Goal: Task Accomplishment & Management: Manage account settings

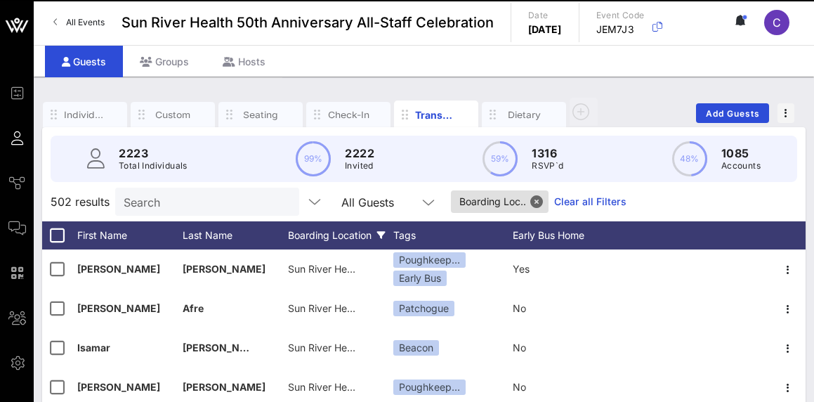
scroll to position [163, 0]
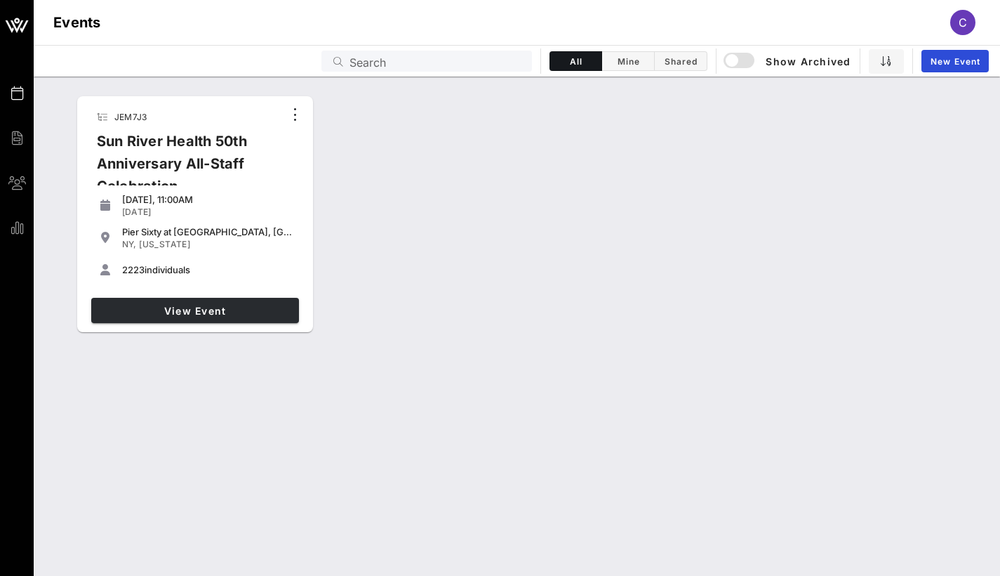
click at [136, 305] on span "View Event" at bounding box center [195, 311] width 197 height 12
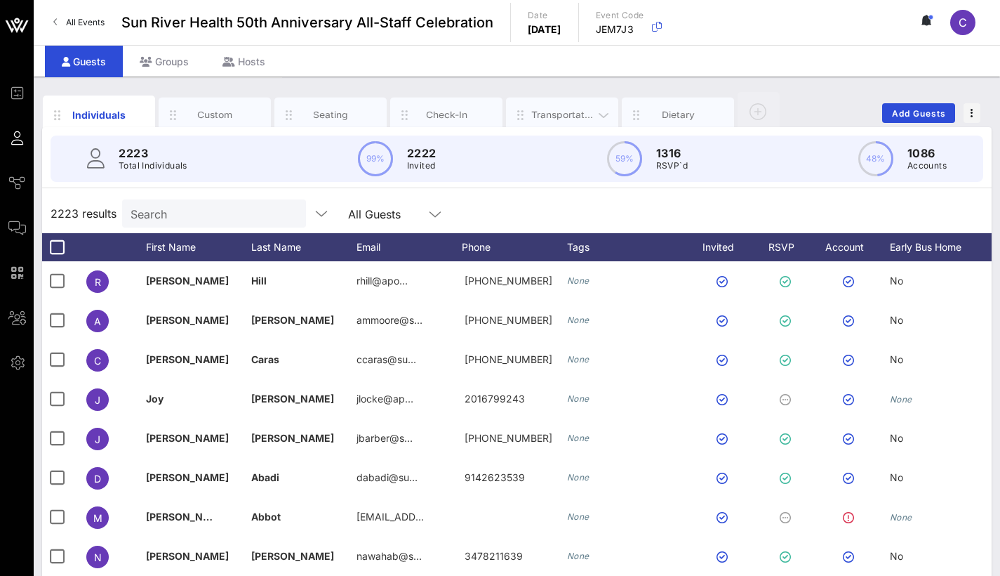
click at [557, 117] on div "Transportation" at bounding box center [562, 114] width 62 height 13
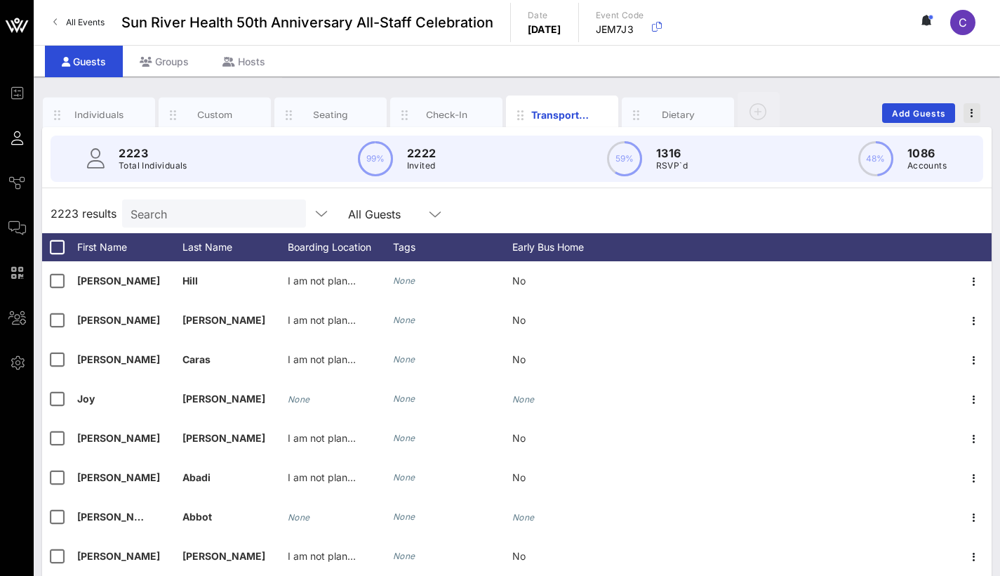
click at [972, 112] on icon "button" at bounding box center [972, 113] width 3 height 10
click at [521, 110] on icon "button" at bounding box center [520, 115] width 17 height 17
click at [609, 117] on icon "button" at bounding box center [603, 115] width 17 height 17
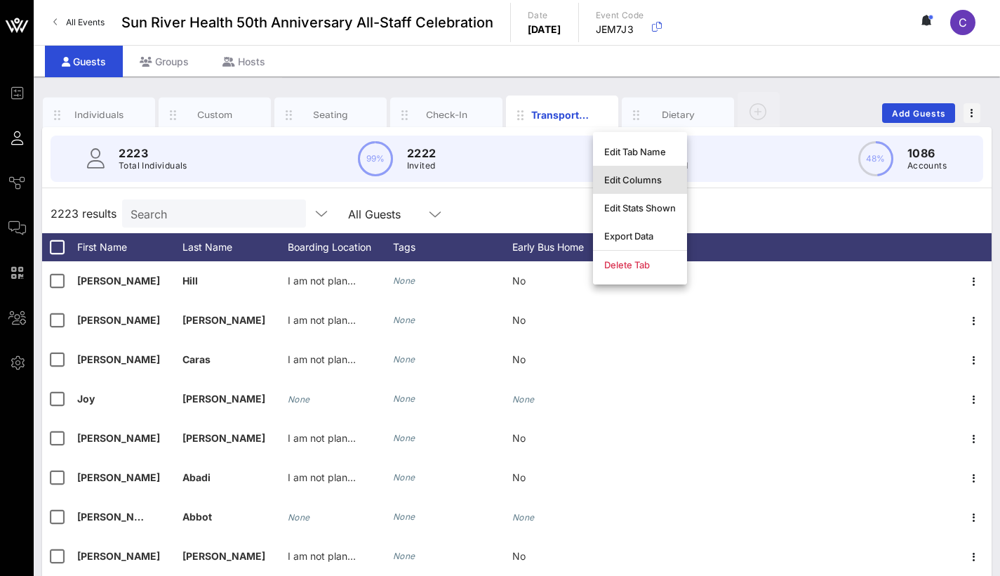
click at [639, 182] on div "Edit Columns" at bounding box center [640, 179] width 72 height 11
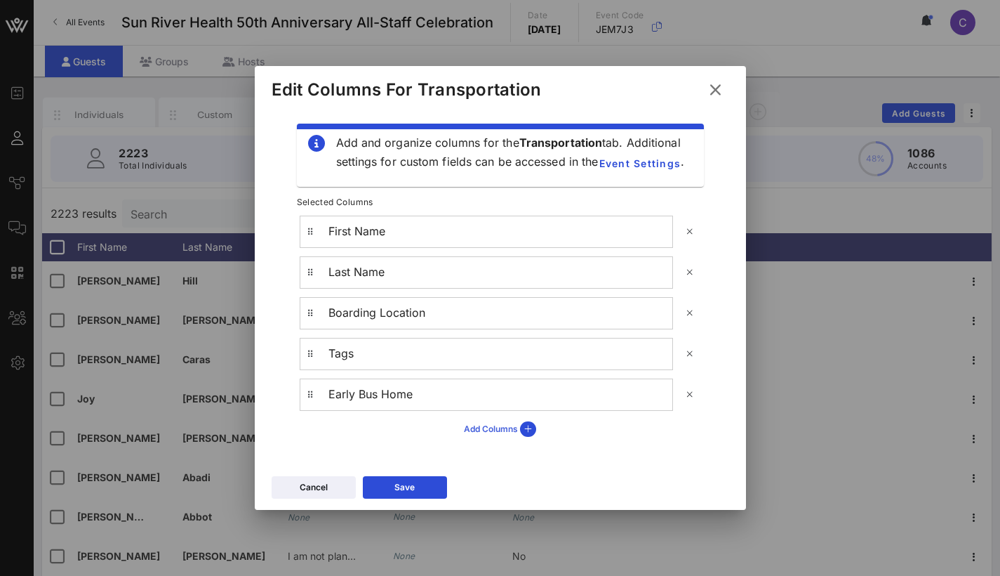
click at [524, 428] on icon at bounding box center [528, 428] width 16 height 15
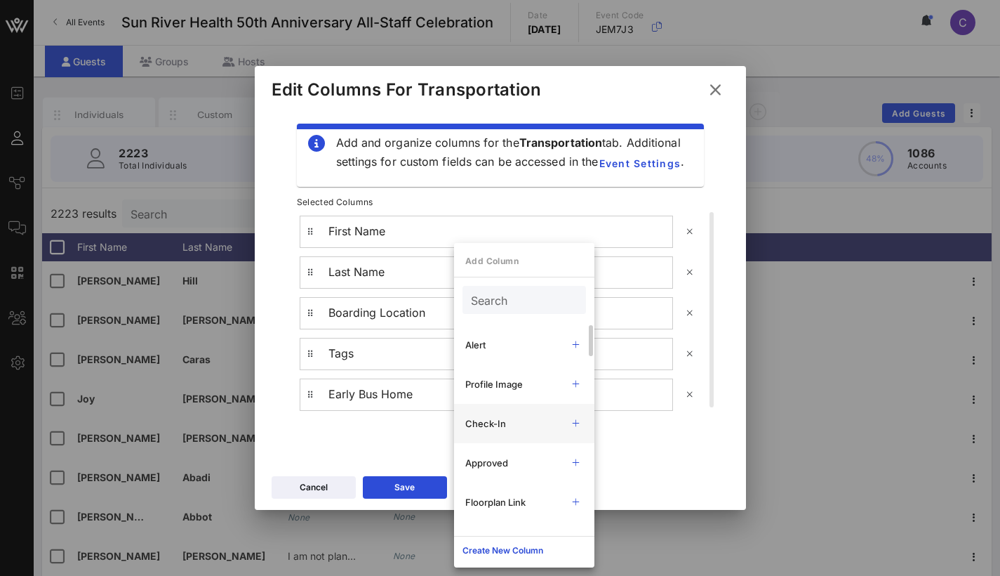
scroll to position [11, 0]
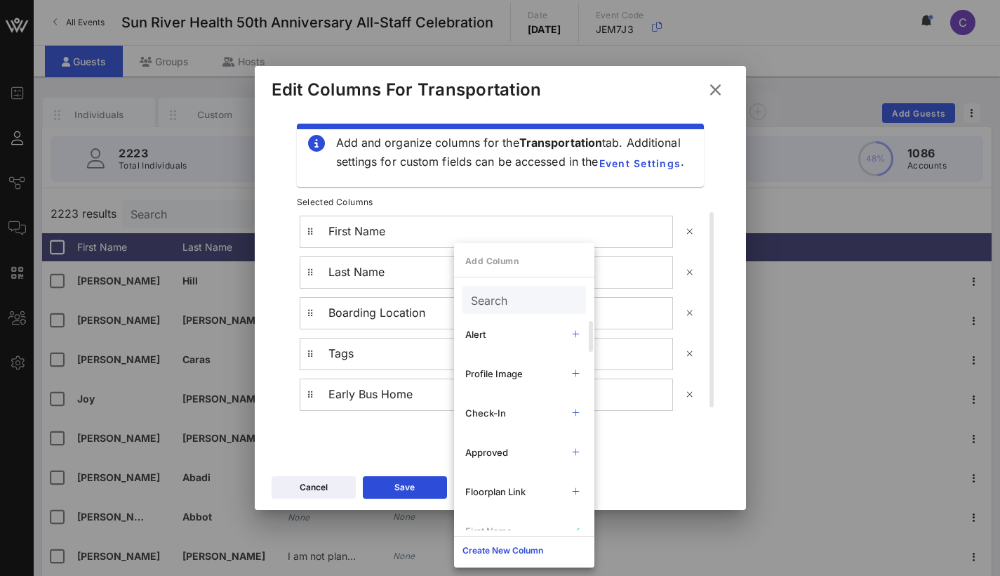
click at [514, 296] on input "Search" at bounding box center [523, 300] width 104 height 18
drag, startPoint x: 513, startPoint y: 303, endPoint x: 507, endPoint y: 351, distance: 48.2
click at [507, 351] on div "RSVP" at bounding box center [524, 424] width 140 height 211
click at [517, 296] on input "rev" at bounding box center [514, 300] width 87 height 18
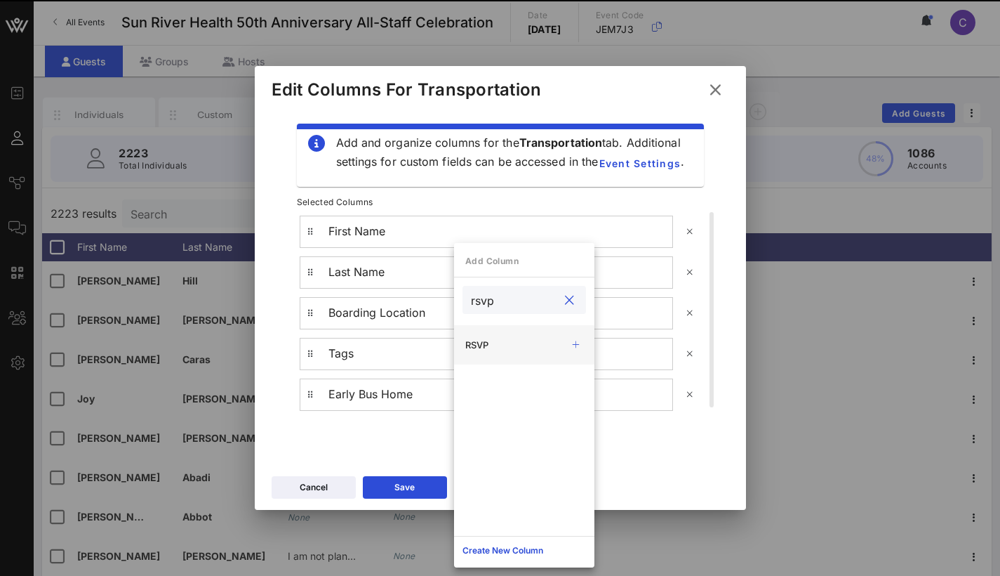
type input "rsvp"
click at [580, 345] on icon at bounding box center [576, 344] width 11 height 9
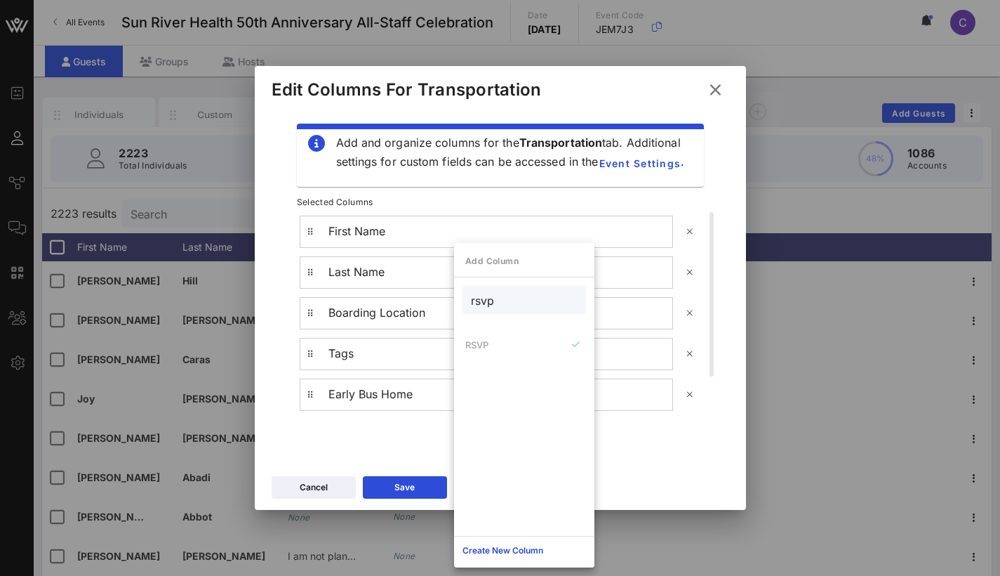
click at [521, 263] on p "Add Column" at bounding box center [524, 261] width 140 height 14
click at [416, 488] on button "Save" at bounding box center [405, 487] width 84 height 22
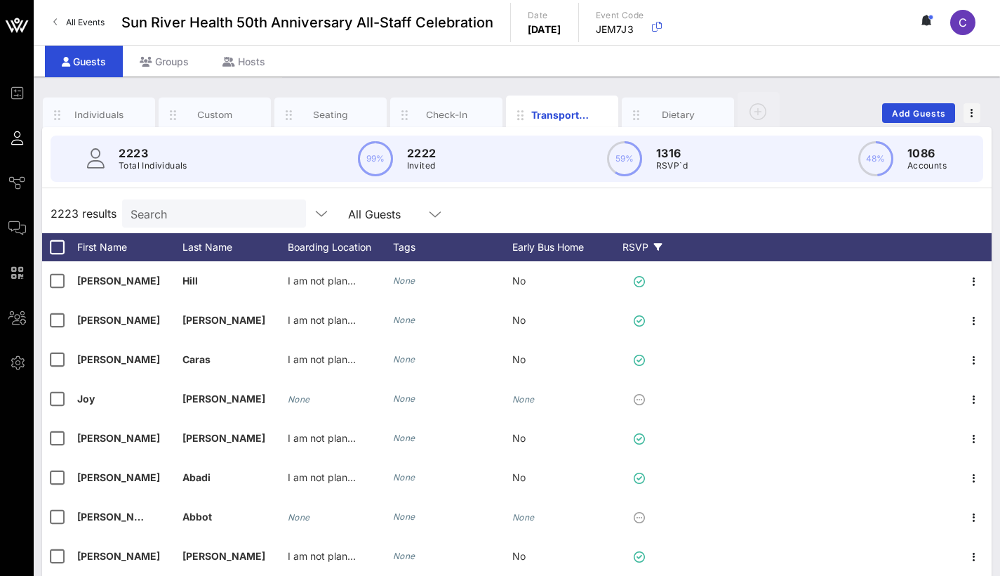
click at [638, 240] on div "RSVP" at bounding box center [642, 247] width 49 height 28
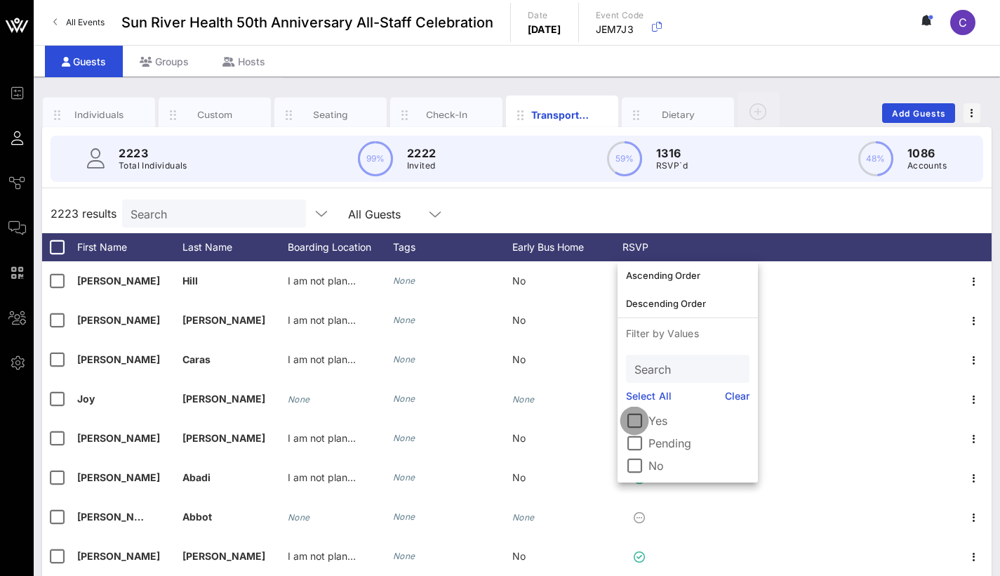
click at [630, 426] on div at bounding box center [635, 421] width 24 height 24
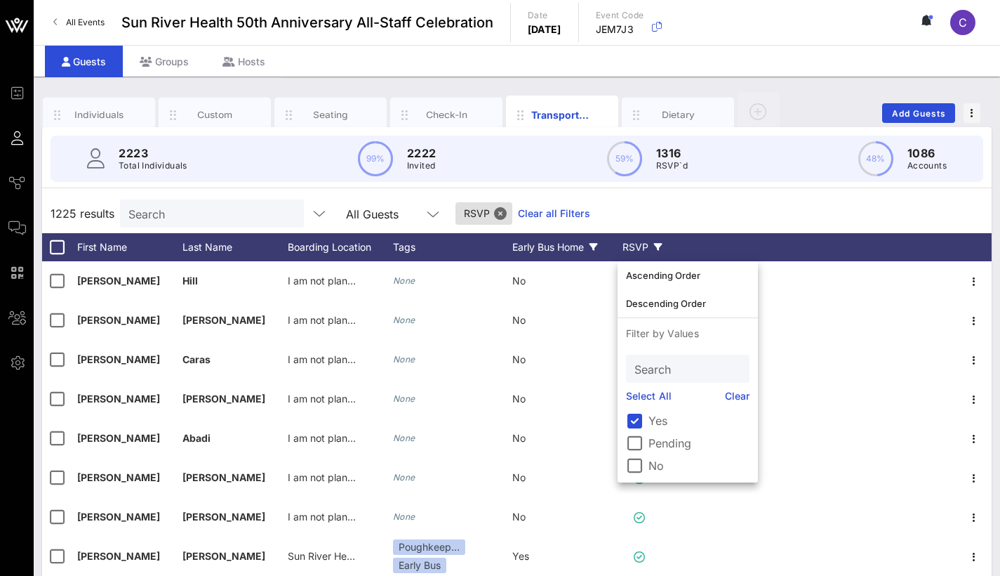
click at [564, 244] on div "Early Bus Home" at bounding box center [565, 247] width 105 height 28
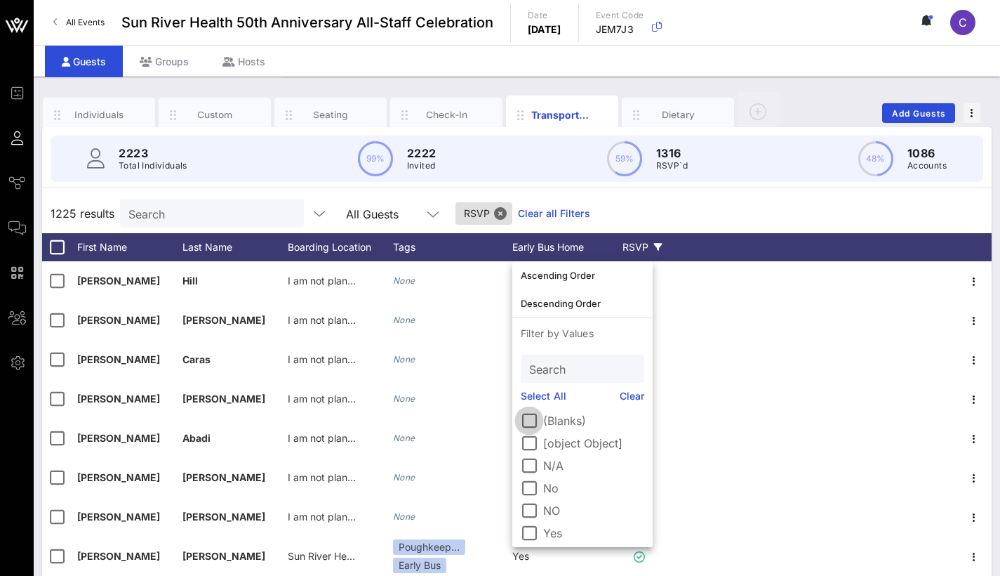
click at [527, 421] on div at bounding box center [529, 421] width 24 height 24
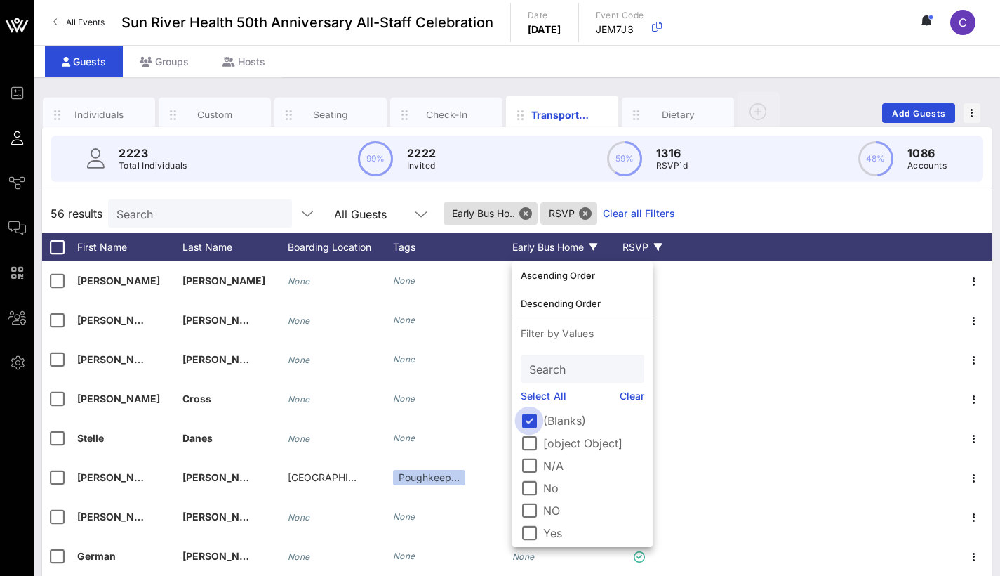
click at [527, 420] on div at bounding box center [529, 421] width 24 height 24
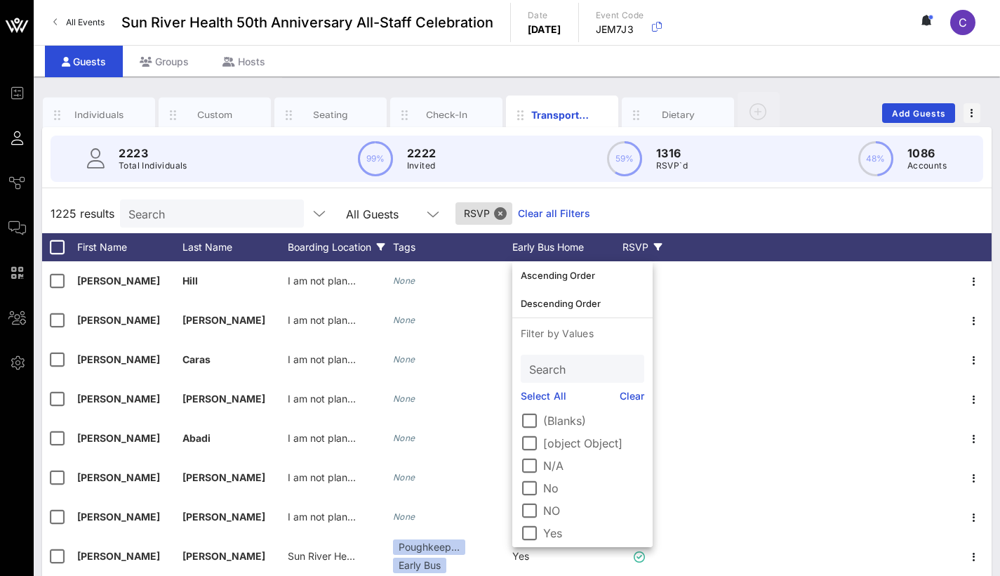
click at [355, 254] on div "Boarding Location" at bounding box center [340, 247] width 105 height 28
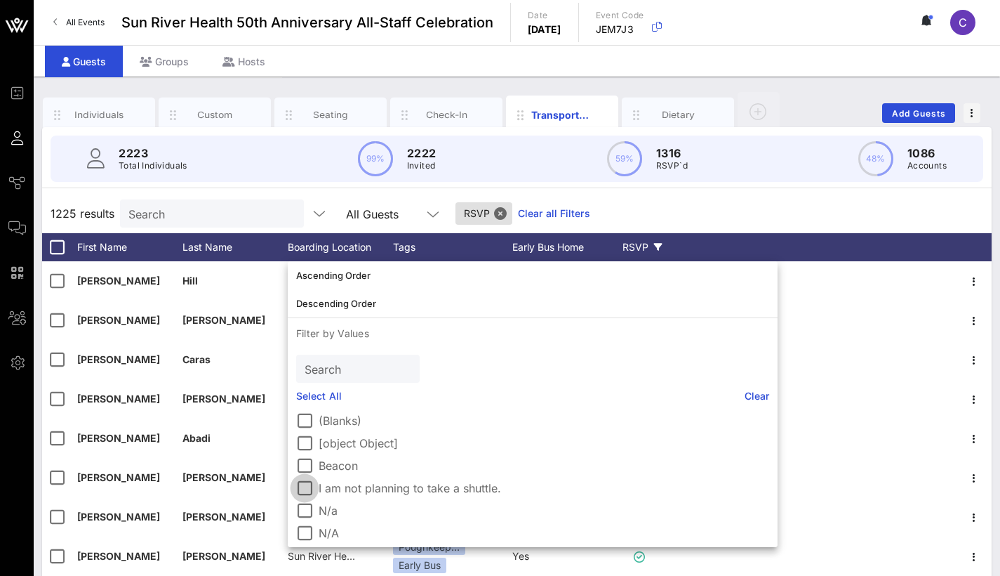
click at [306, 482] on div at bounding box center [305, 488] width 24 height 24
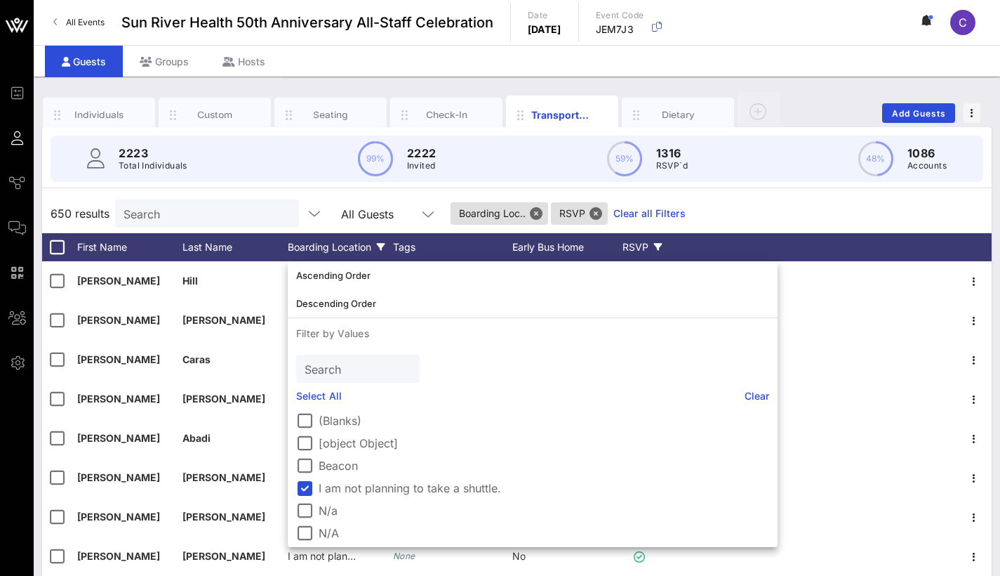
click at [810, 180] on div "2223 Total Individuals 99% 2222 Invited 59% 1316 RSVP`d 48% 1086 Accounts" at bounding box center [517, 158] width 933 height 46
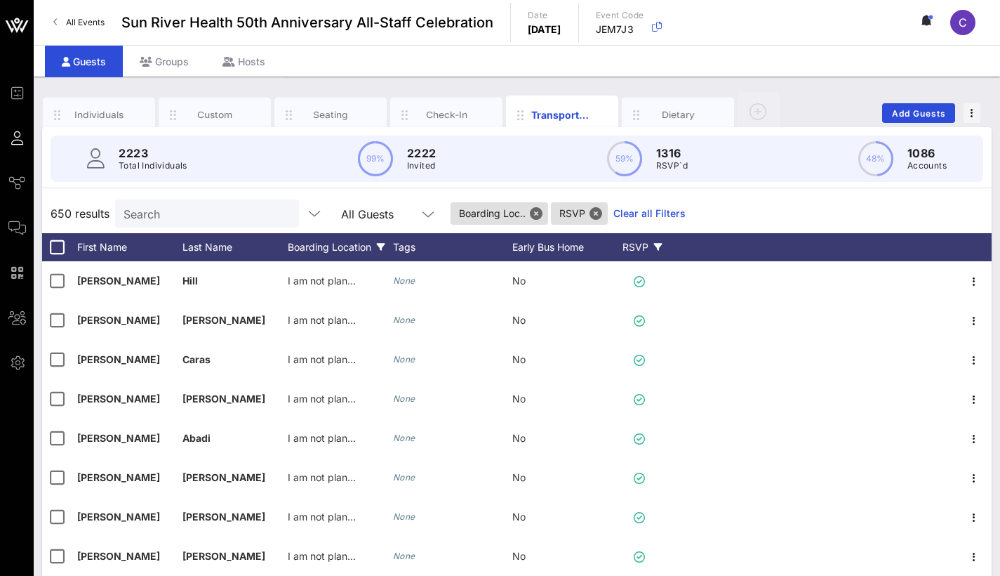
click at [362, 243] on div "Boarding Location" at bounding box center [340, 247] width 105 height 28
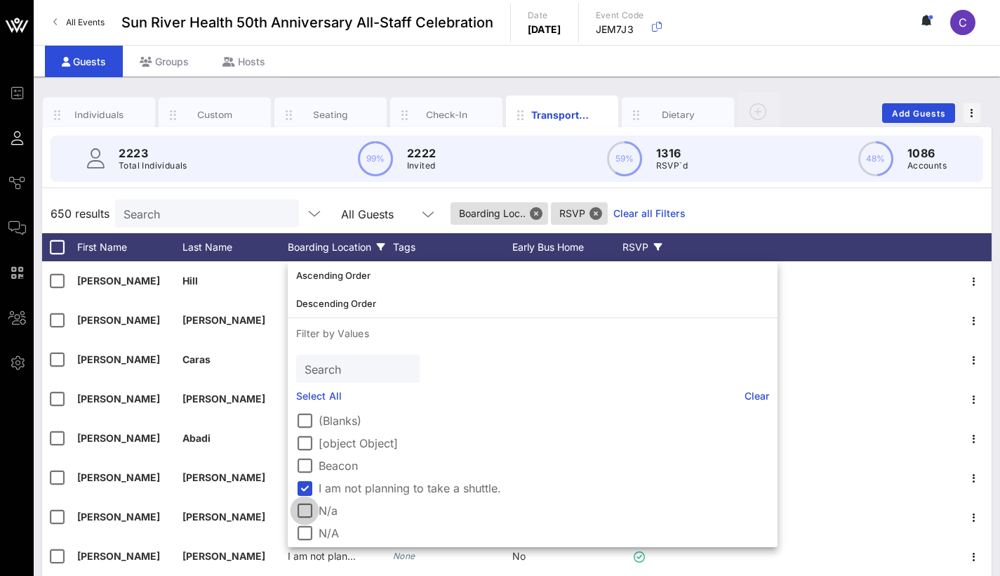
click at [304, 513] on div at bounding box center [305, 510] width 24 height 24
click at [304, 531] on div at bounding box center [305, 533] width 24 height 24
click at [305, 487] on div at bounding box center [305, 488] width 24 height 24
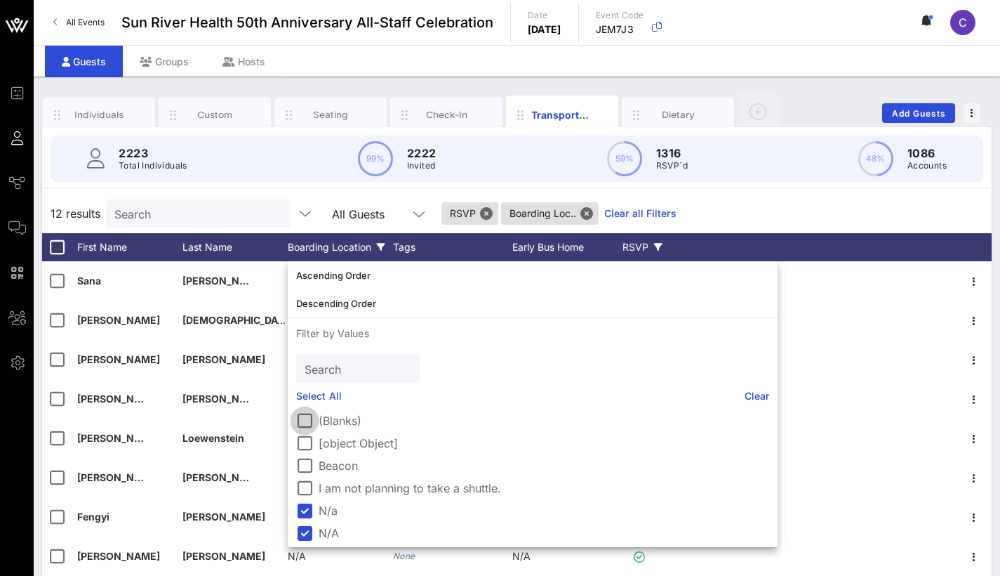
click at [306, 418] on div at bounding box center [305, 421] width 24 height 24
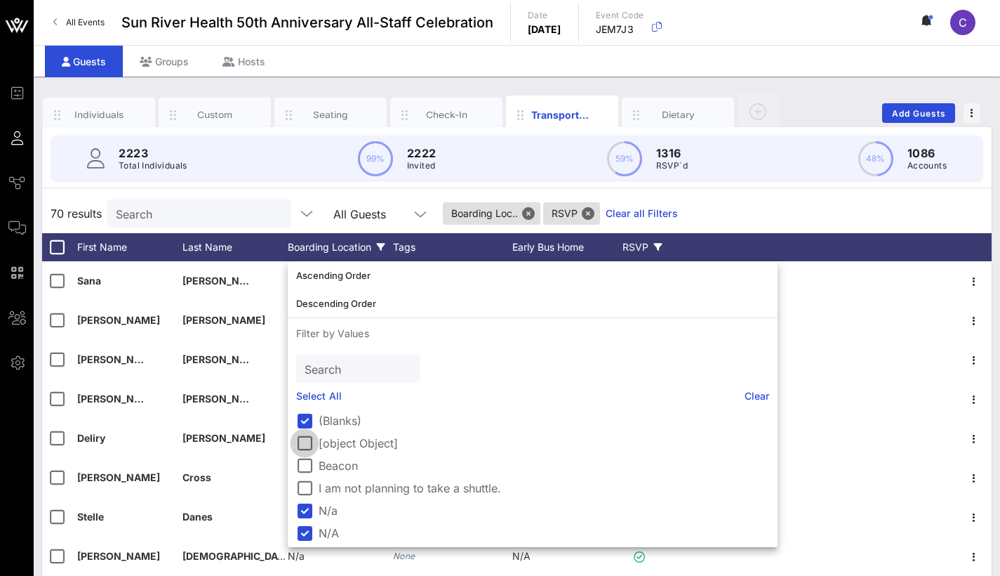
click at [303, 443] on div at bounding box center [305, 443] width 24 height 24
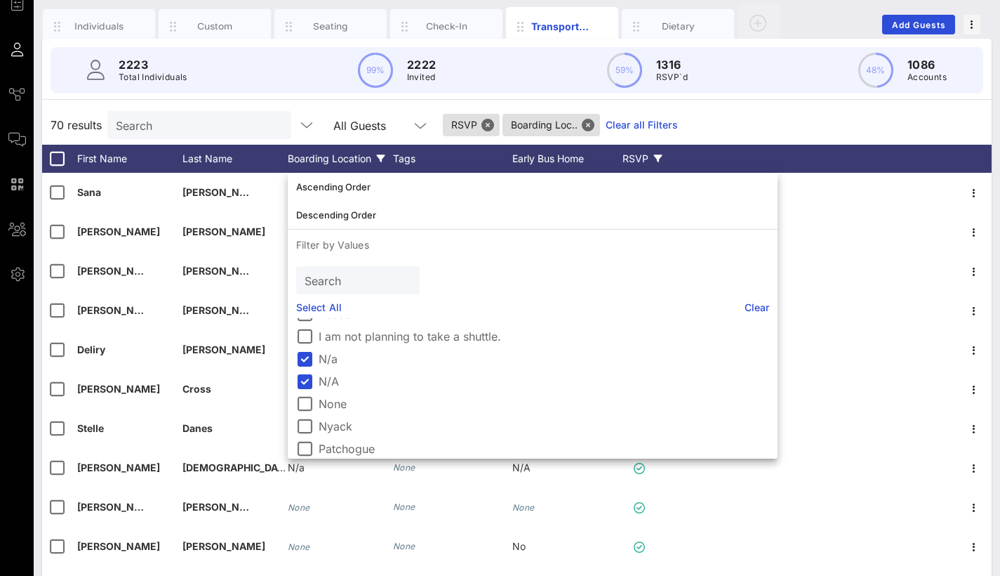
scroll to position [59, 0]
click at [298, 408] on div at bounding box center [305, 408] width 24 height 24
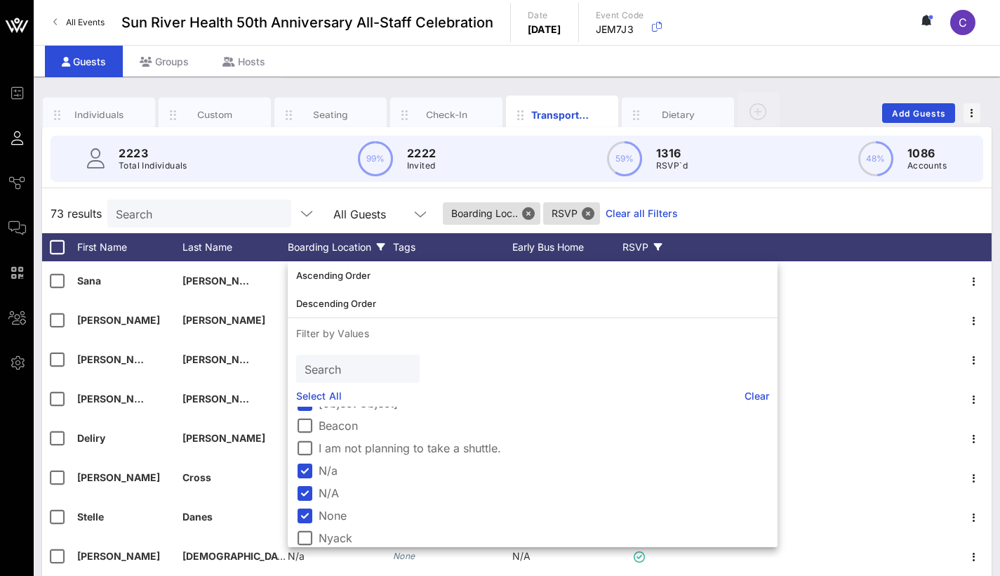
scroll to position [15, 0]
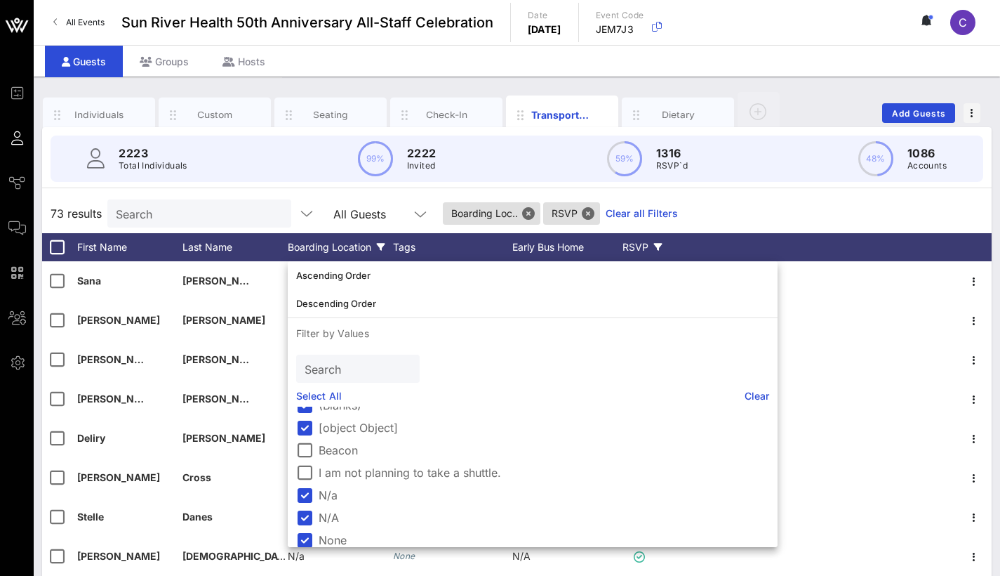
drag, startPoint x: 792, startPoint y: 449, endPoint x: 799, endPoint y: 395, distance: 55.2
click at [778, 394] on div "Ascending Order Descending Order Filter by Values Search Select All Clear (Blan…" at bounding box center [533, 404] width 490 height 286
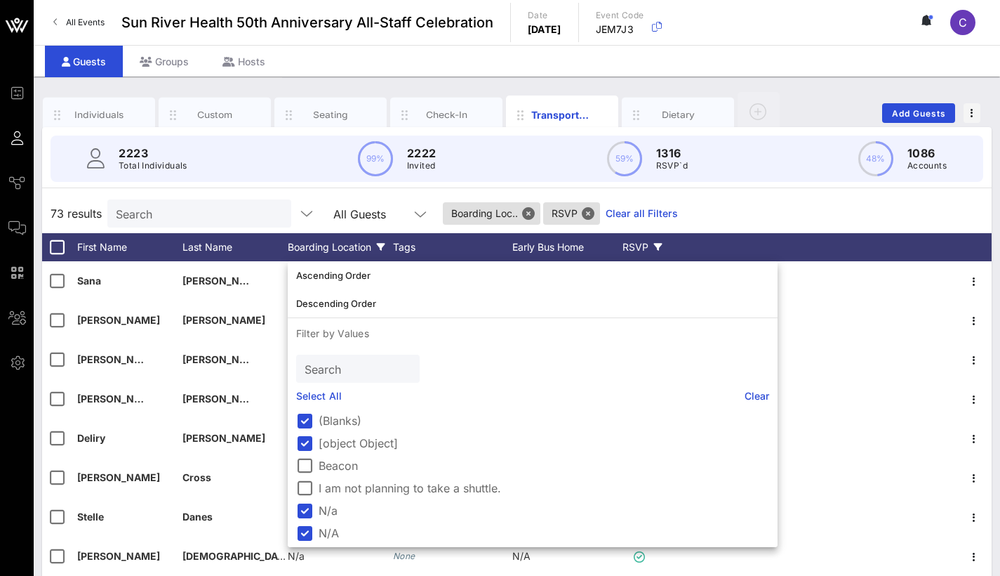
click at [811, 221] on div "73 results Search All Guests Boarding Loc.. RSVP Clear all Filters" at bounding box center [517, 213] width 950 height 39
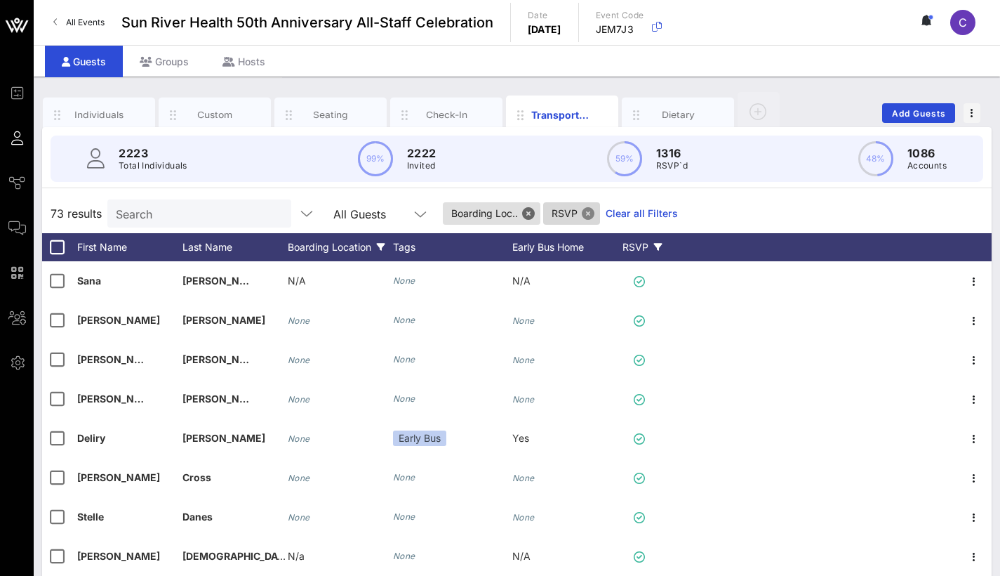
click at [595, 210] on button "Close" at bounding box center [588, 213] width 13 height 13
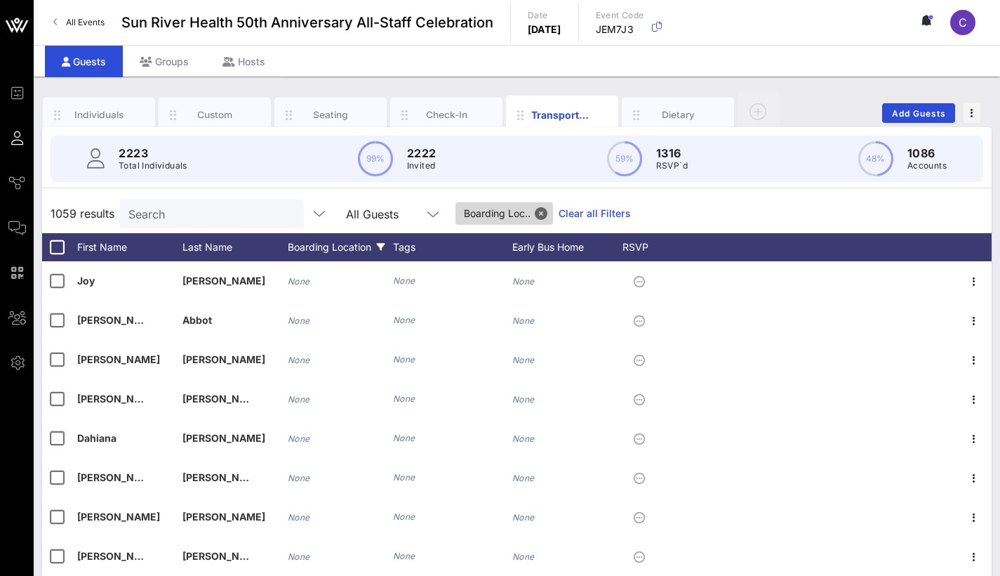
click at [529, 211] on span "Boarding Loc.." at bounding box center [504, 213] width 81 height 22
click at [545, 211] on button "Close" at bounding box center [541, 213] width 13 height 13
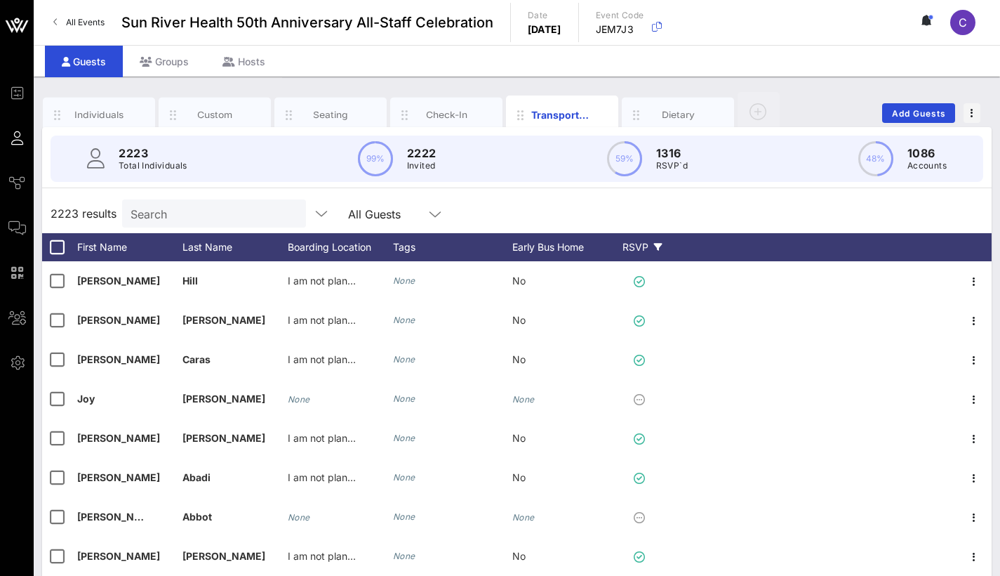
click at [630, 246] on div "RSVP" at bounding box center [642, 247] width 49 height 28
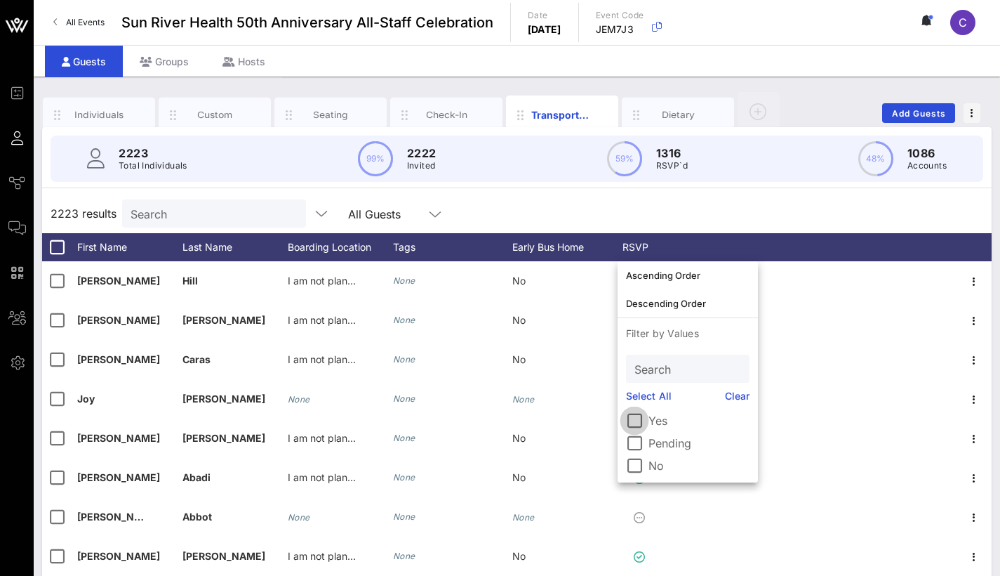
click at [633, 417] on div at bounding box center [635, 421] width 24 height 24
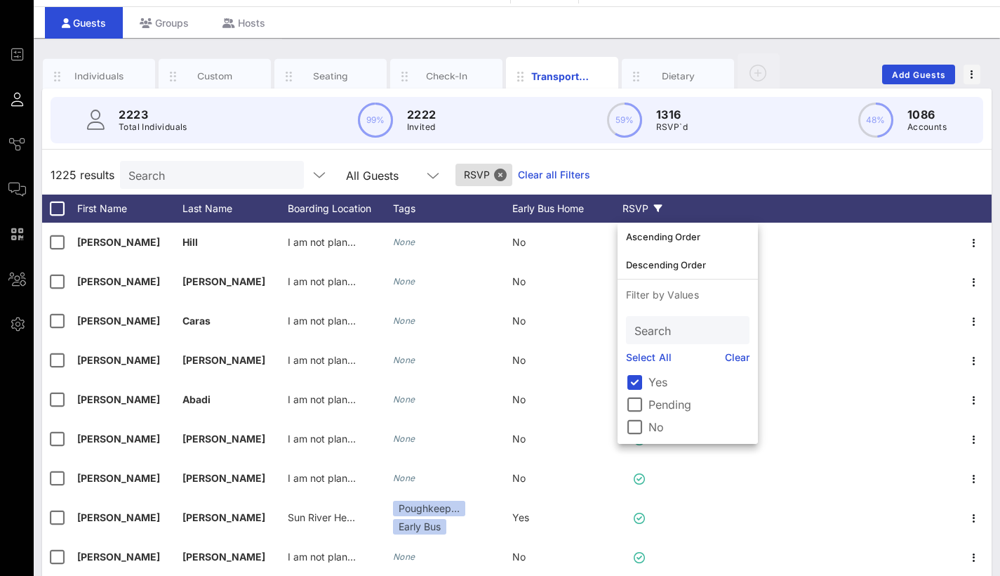
scroll to position [39, 0]
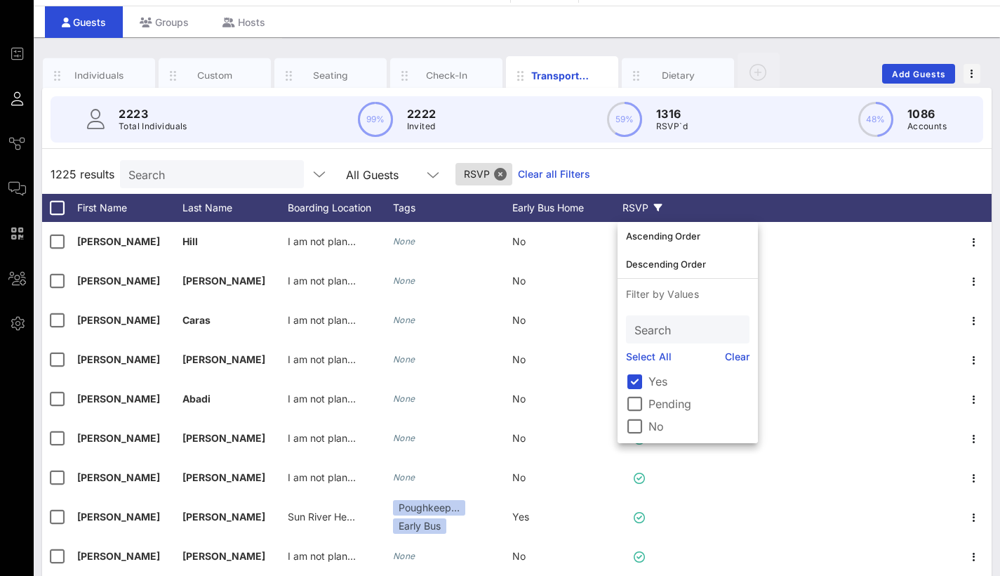
click at [703, 159] on div "1225 results Search All Guests RSVP Clear all Filters" at bounding box center [517, 173] width 950 height 39
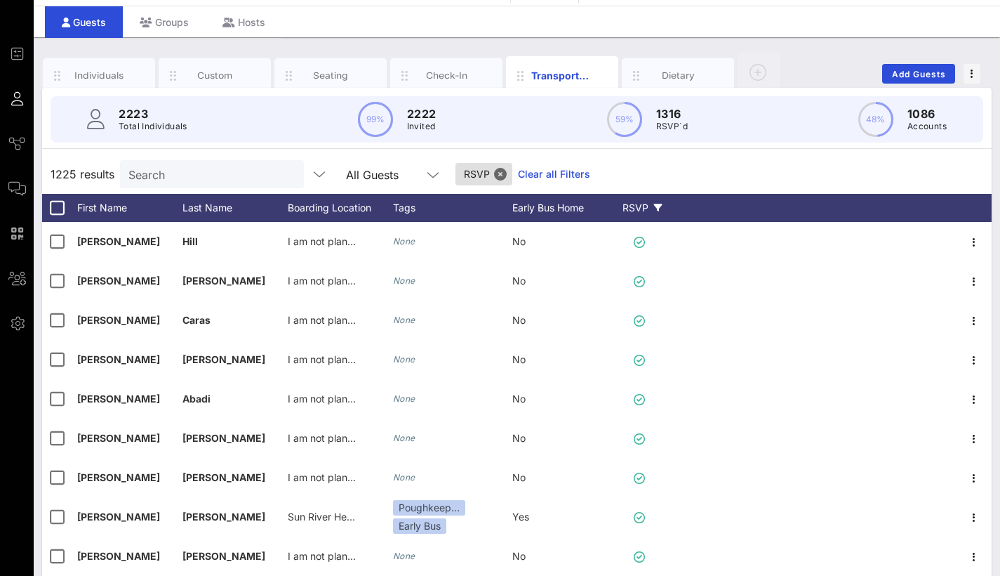
click at [634, 204] on div "RSVP" at bounding box center [642, 208] width 49 height 28
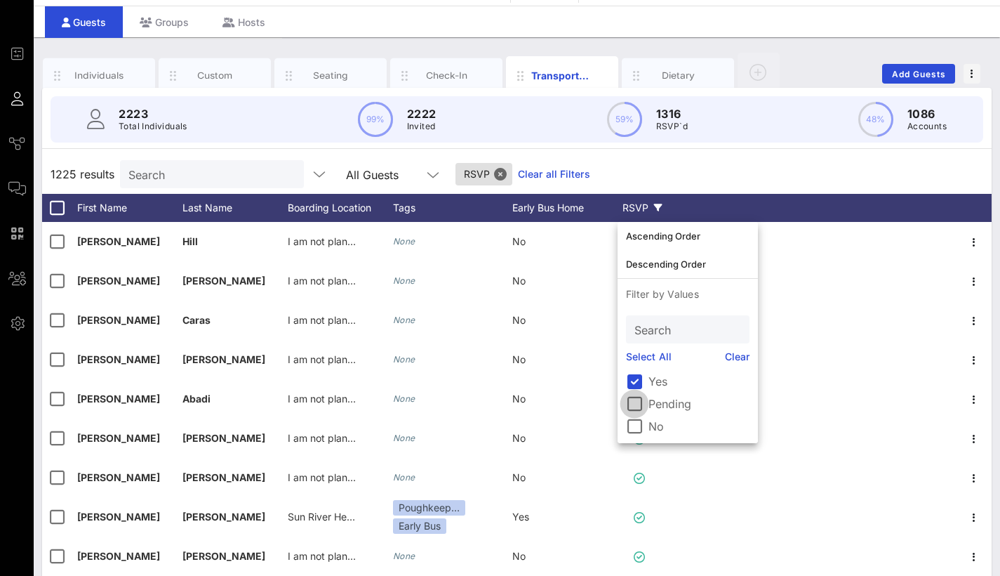
click at [631, 404] on div at bounding box center [635, 404] width 24 height 24
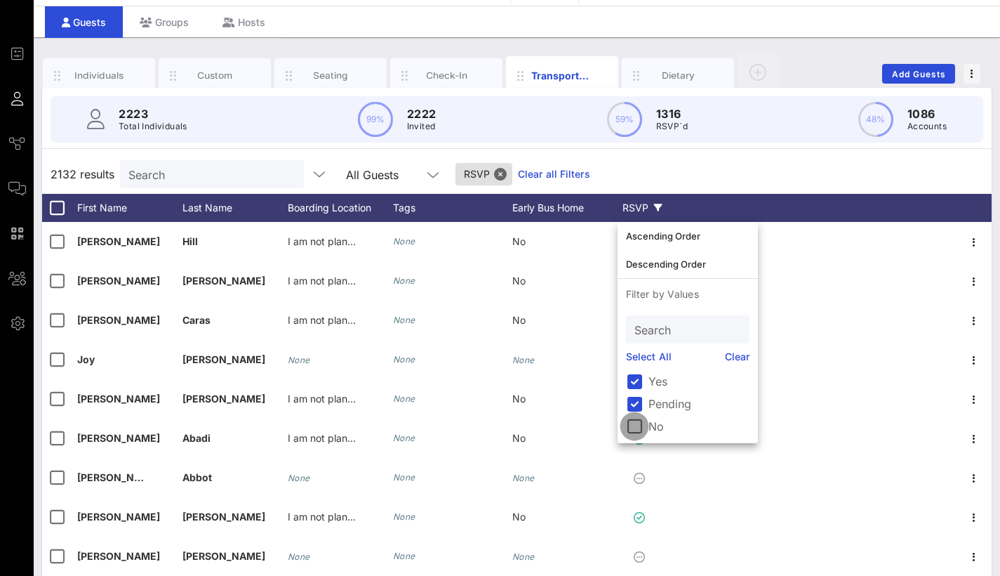
click at [633, 418] on div at bounding box center [635, 426] width 24 height 24
click at [632, 397] on div at bounding box center [635, 404] width 24 height 24
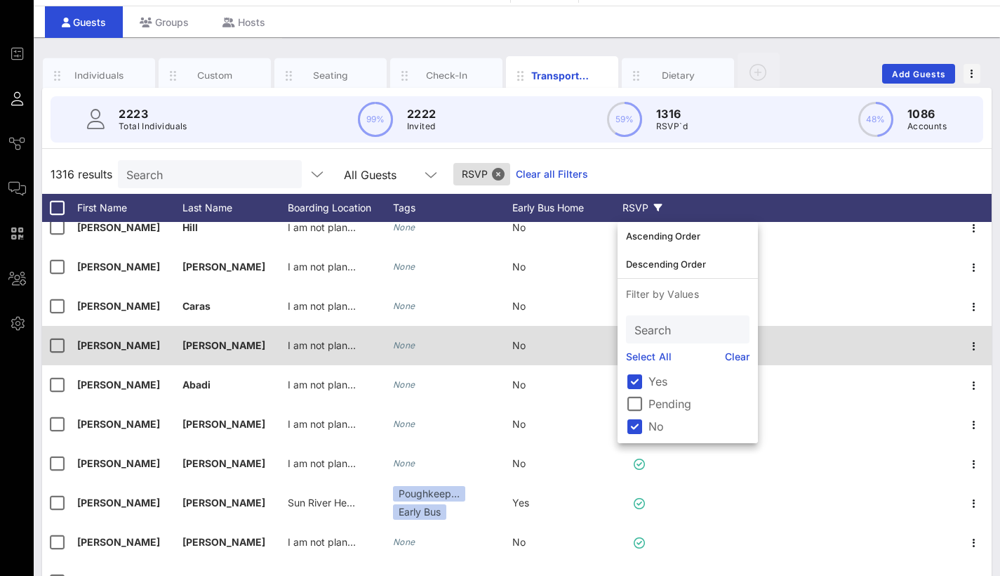
scroll to position [7, 0]
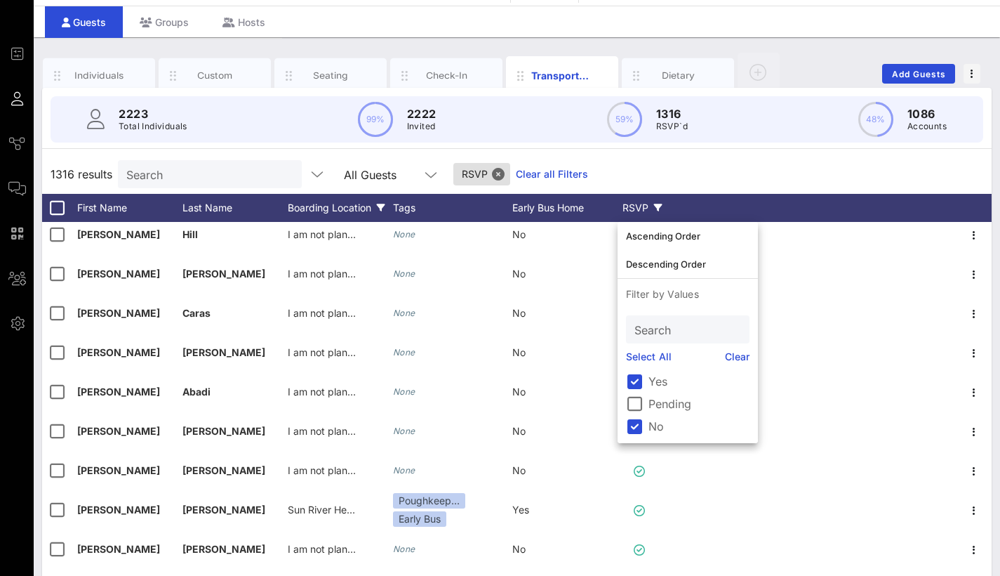
click at [324, 214] on div "Boarding Location" at bounding box center [340, 208] width 105 height 28
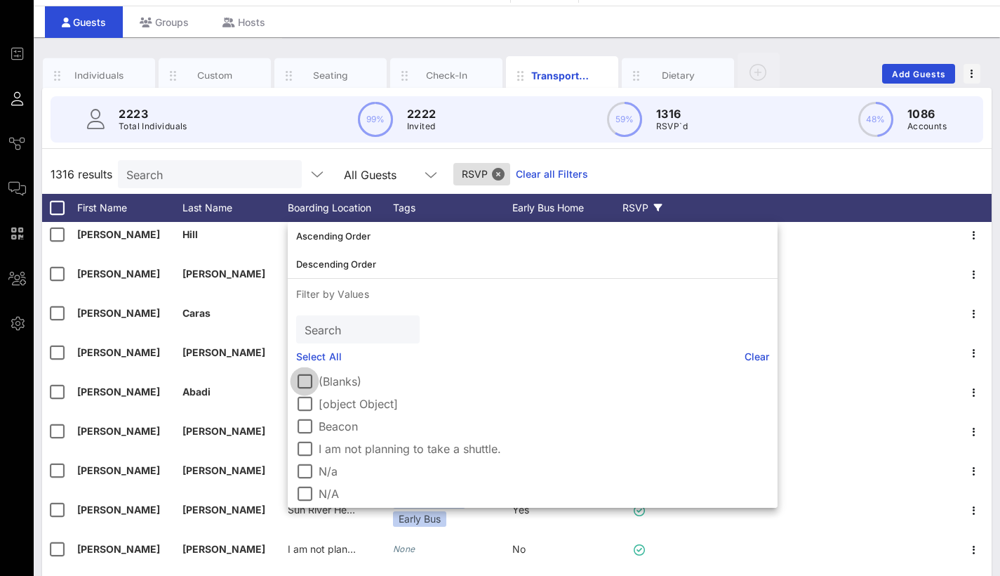
click at [295, 381] on div at bounding box center [305, 381] width 24 height 24
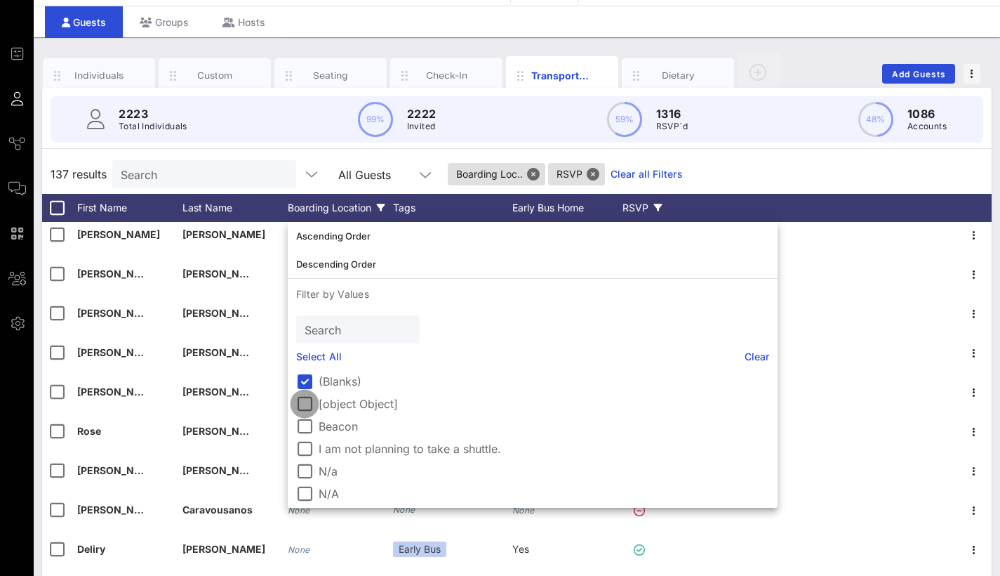
click at [309, 402] on div at bounding box center [305, 404] width 24 height 24
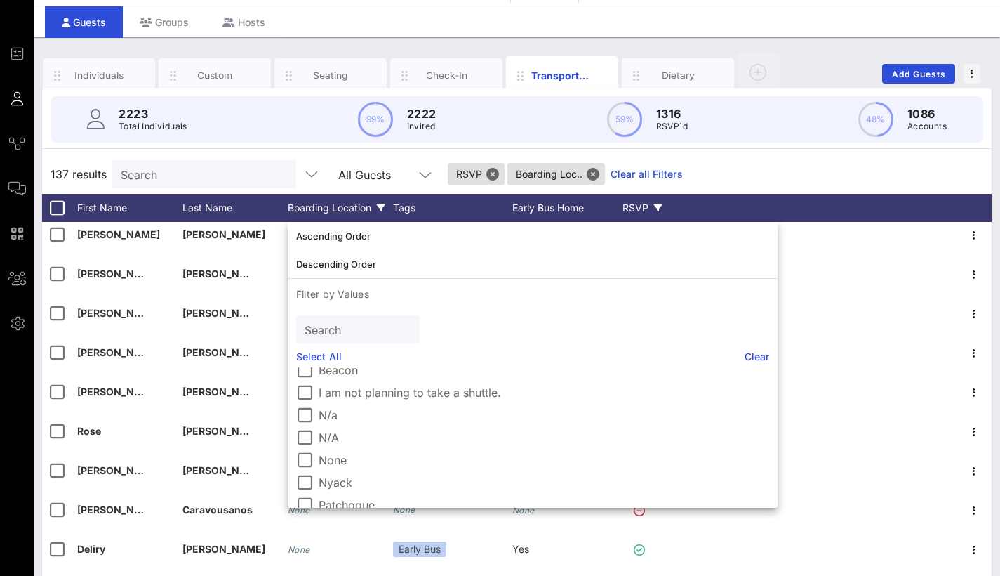
scroll to position [58, 0]
click at [299, 415] on div at bounding box center [305, 413] width 24 height 24
click at [304, 436] on div at bounding box center [305, 435] width 24 height 24
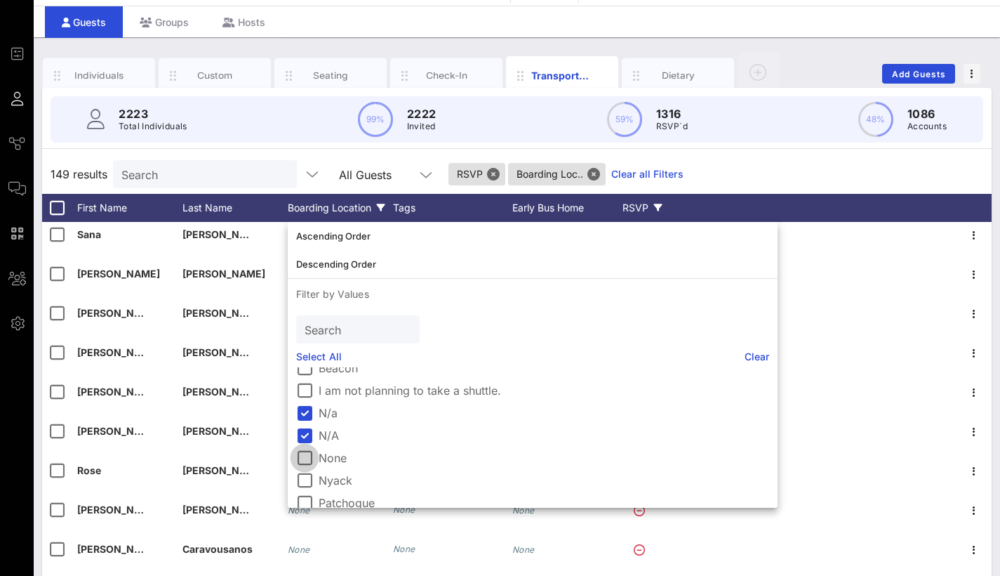
click at [304, 462] on div at bounding box center [305, 458] width 24 height 24
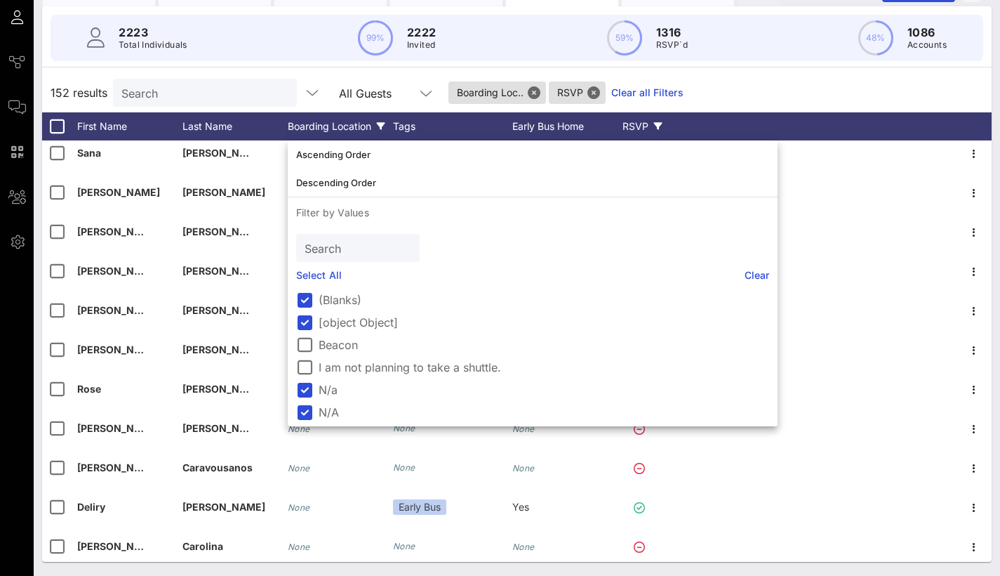
scroll to position [0, 0]
click at [300, 316] on div at bounding box center [305, 322] width 24 height 24
click at [303, 296] on div at bounding box center [305, 300] width 24 height 24
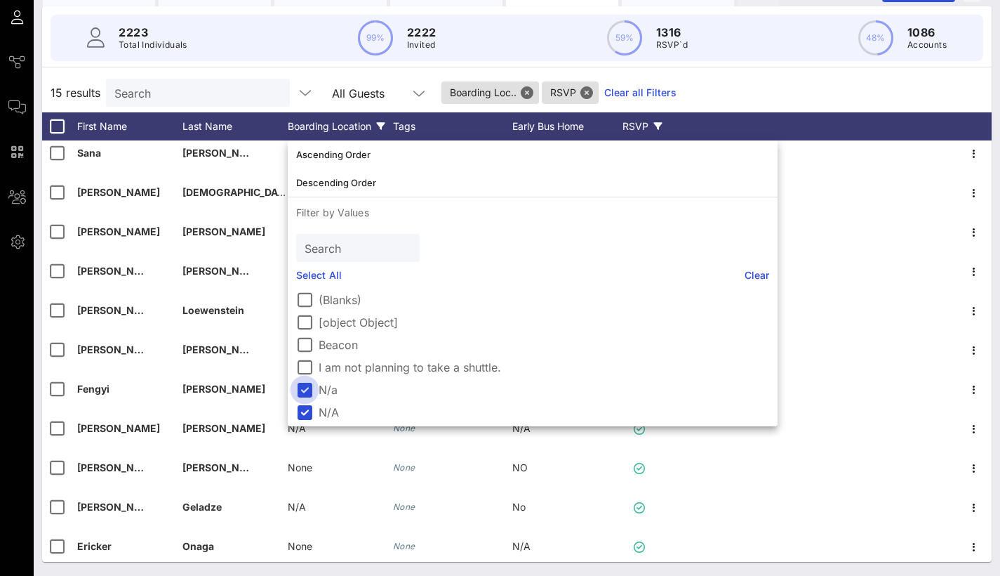
click at [309, 390] on div at bounding box center [305, 390] width 24 height 24
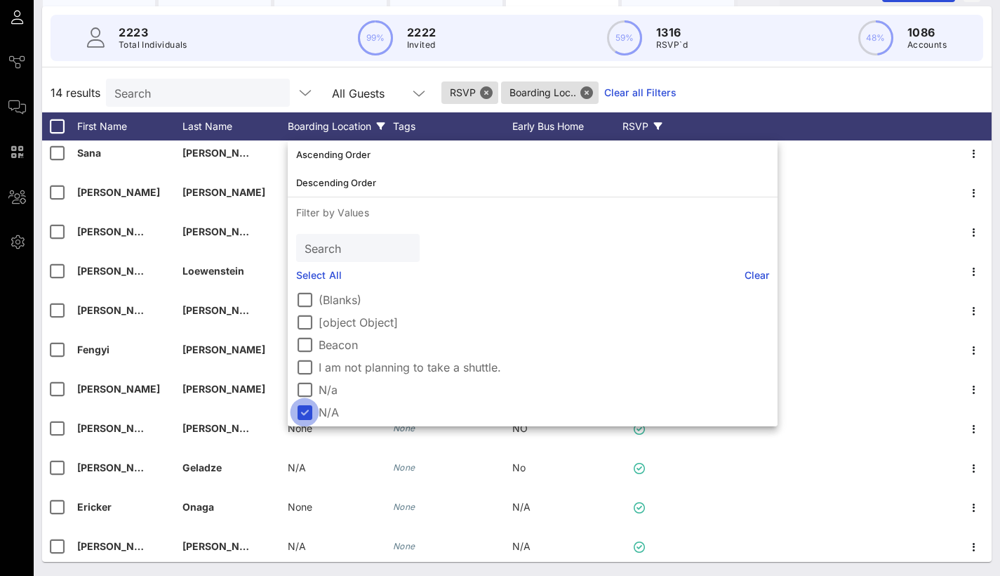
click at [306, 409] on div at bounding box center [305, 412] width 24 height 24
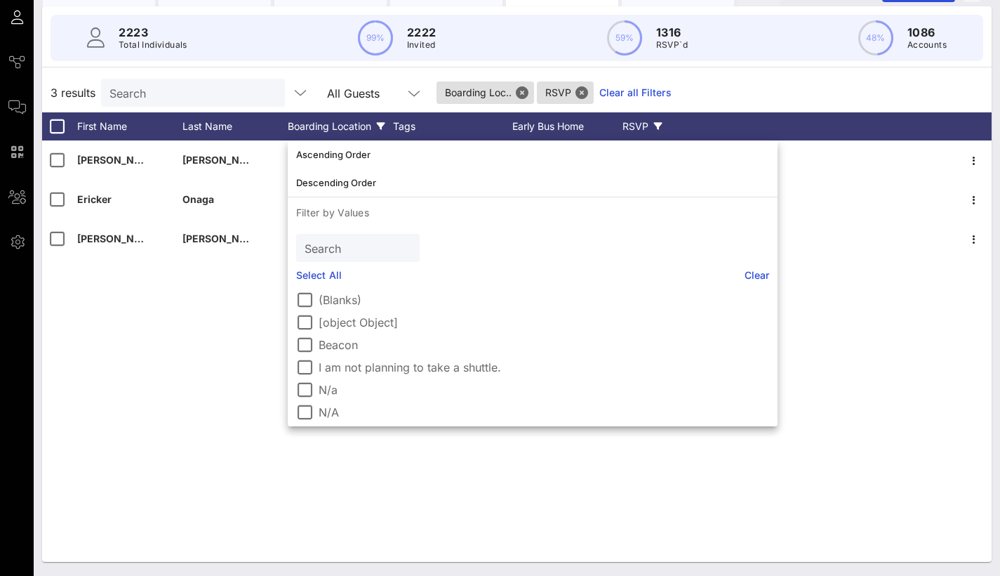
click at [735, 106] on div "3 results Search All Guests Boarding Loc.. RSVP Clear all Filters" at bounding box center [517, 92] width 950 height 39
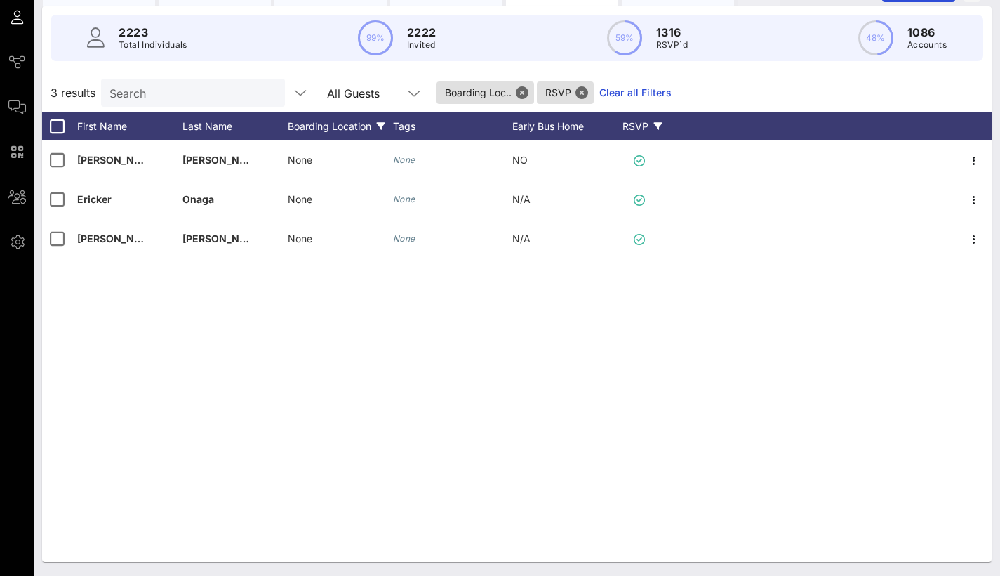
click at [652, 130] on div "RSVP" at bounding box center [642, 126] width 49 height 28
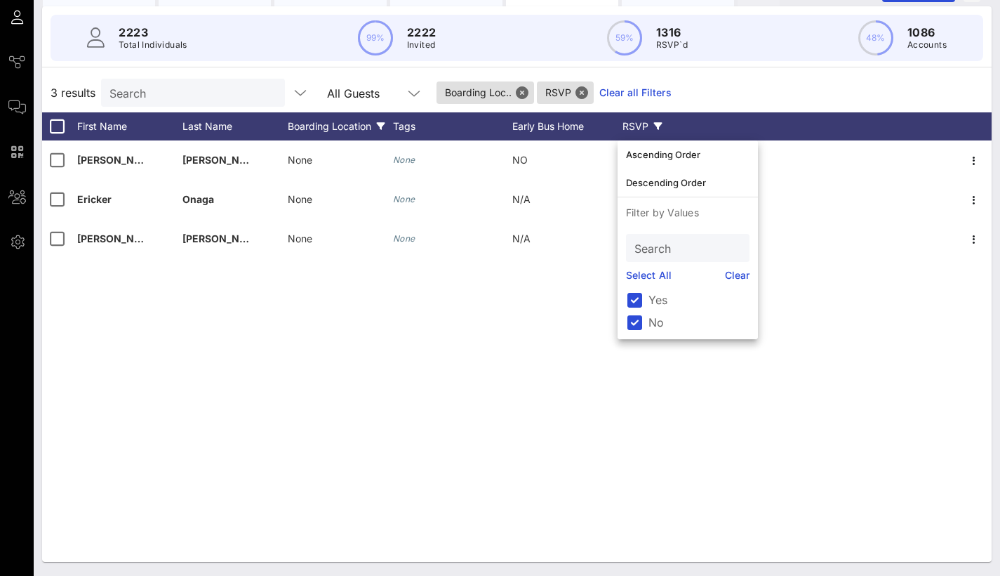
click at [649, 127] on div "RSVP" at bounding box center [642, 126] width 49 height 28
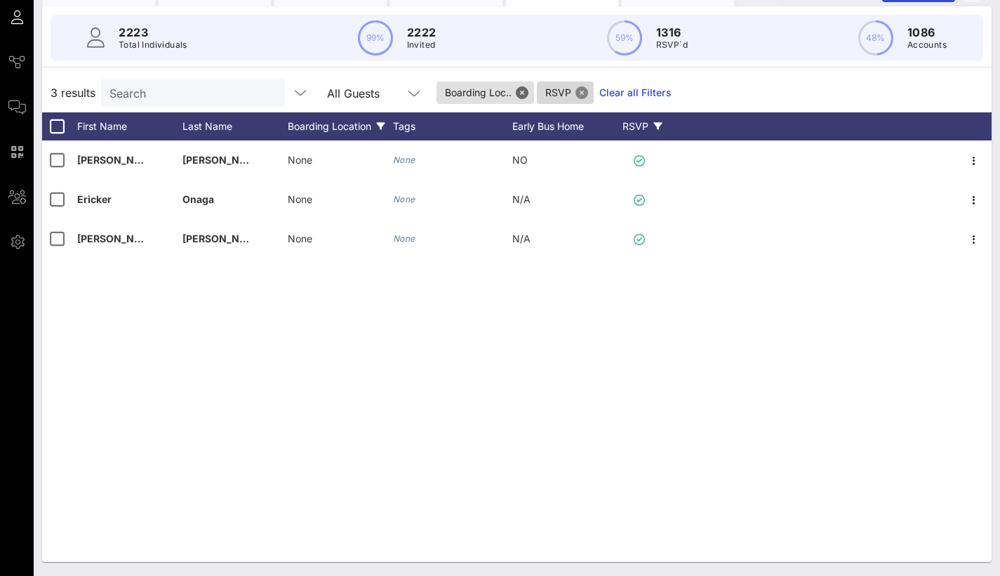
click at [578, 98] on button "Close" at bounding box center [582, 92] width 13 height 13
click at [527, 96] on button "Close" at bounding box center [522, 92] width 13 height 13
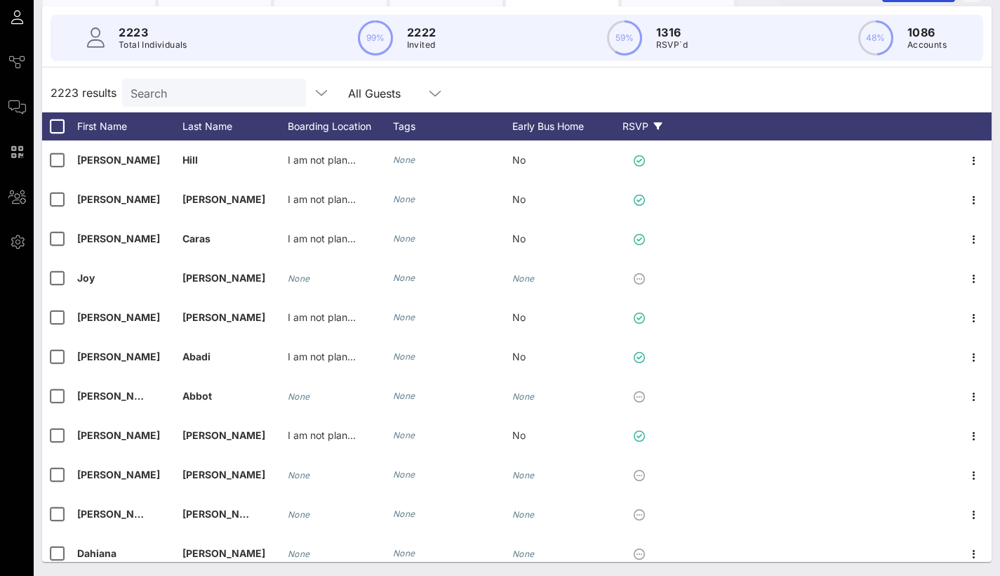
click at [625, 123] on div "RSVP" at bounding box center [642, 126] width 49 height 28
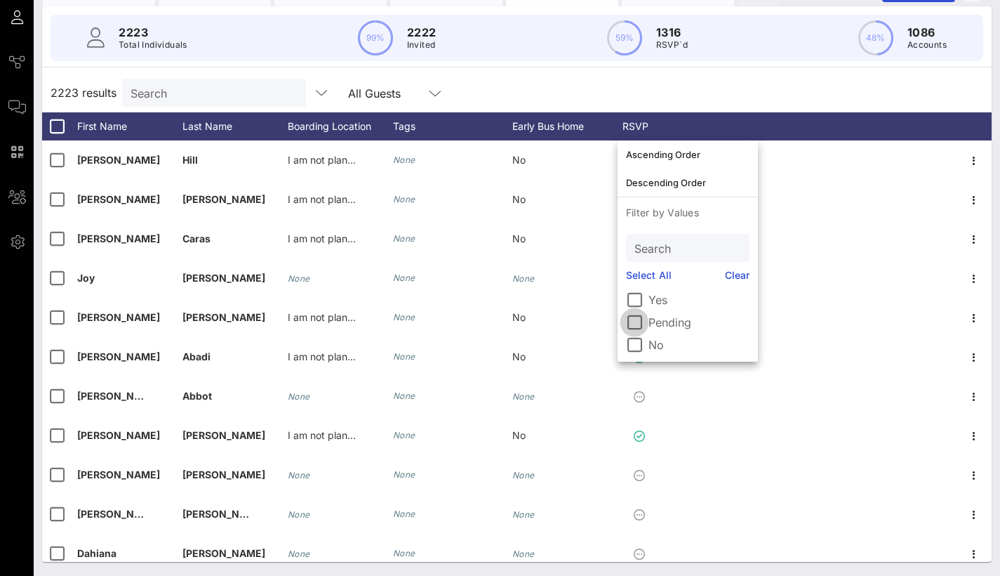
click at [636, 316] on div at bounding box center [635, 322] width 24 height 24
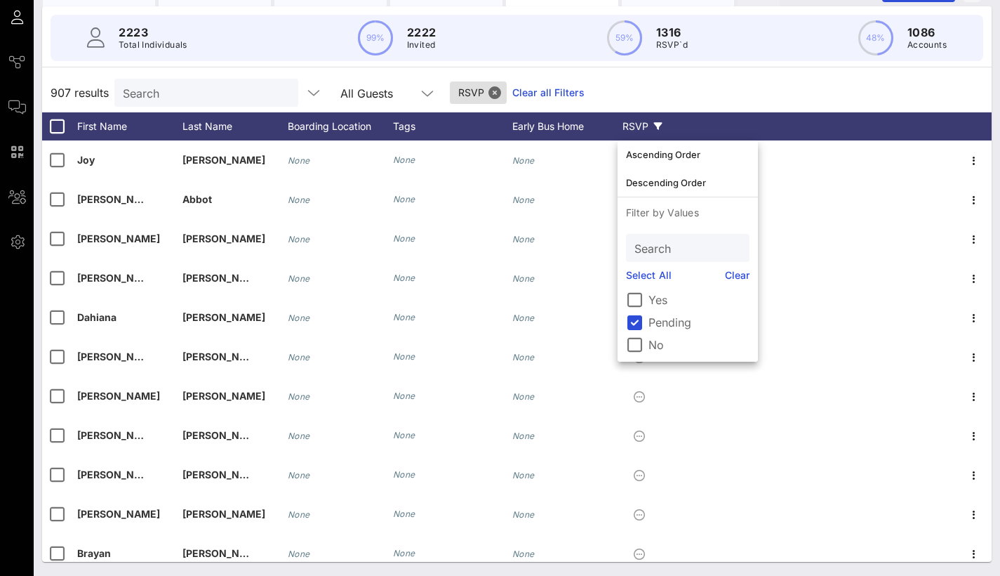
click at [762, 84] on div "907 results Search All Guests RSVP Clear all Filters" at bounding box center [517, 92] width 950 height 39
